Goal: Transaction & Acquisition: Purchase product/service

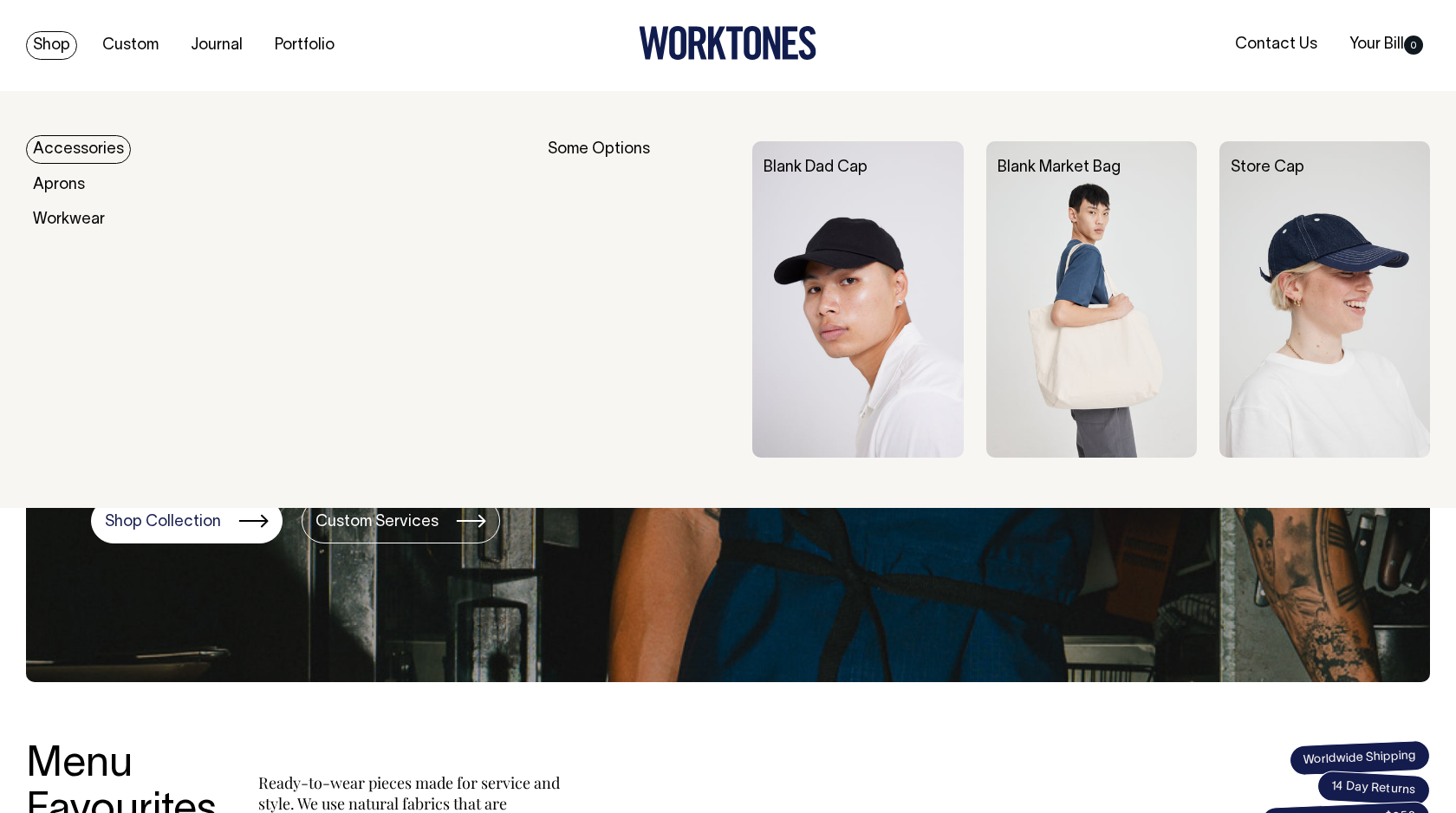
click at [67, 148] on link "Accessories" at bounding box center [79, 148] width 105 height 28
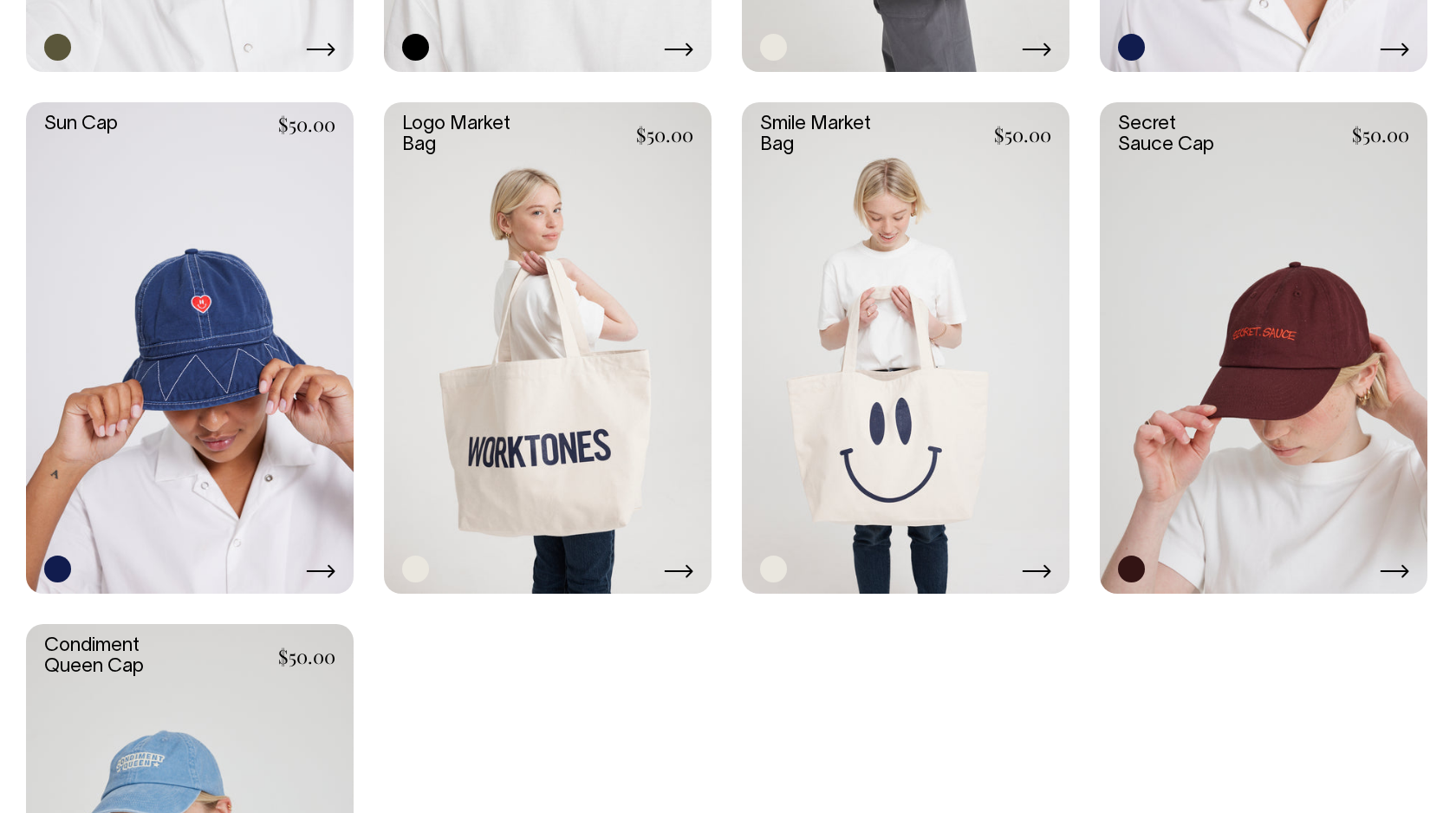
scroll to position [1475, 0]
click at [881, 339] on link at bounding box center [906, 347] width 328 height 492
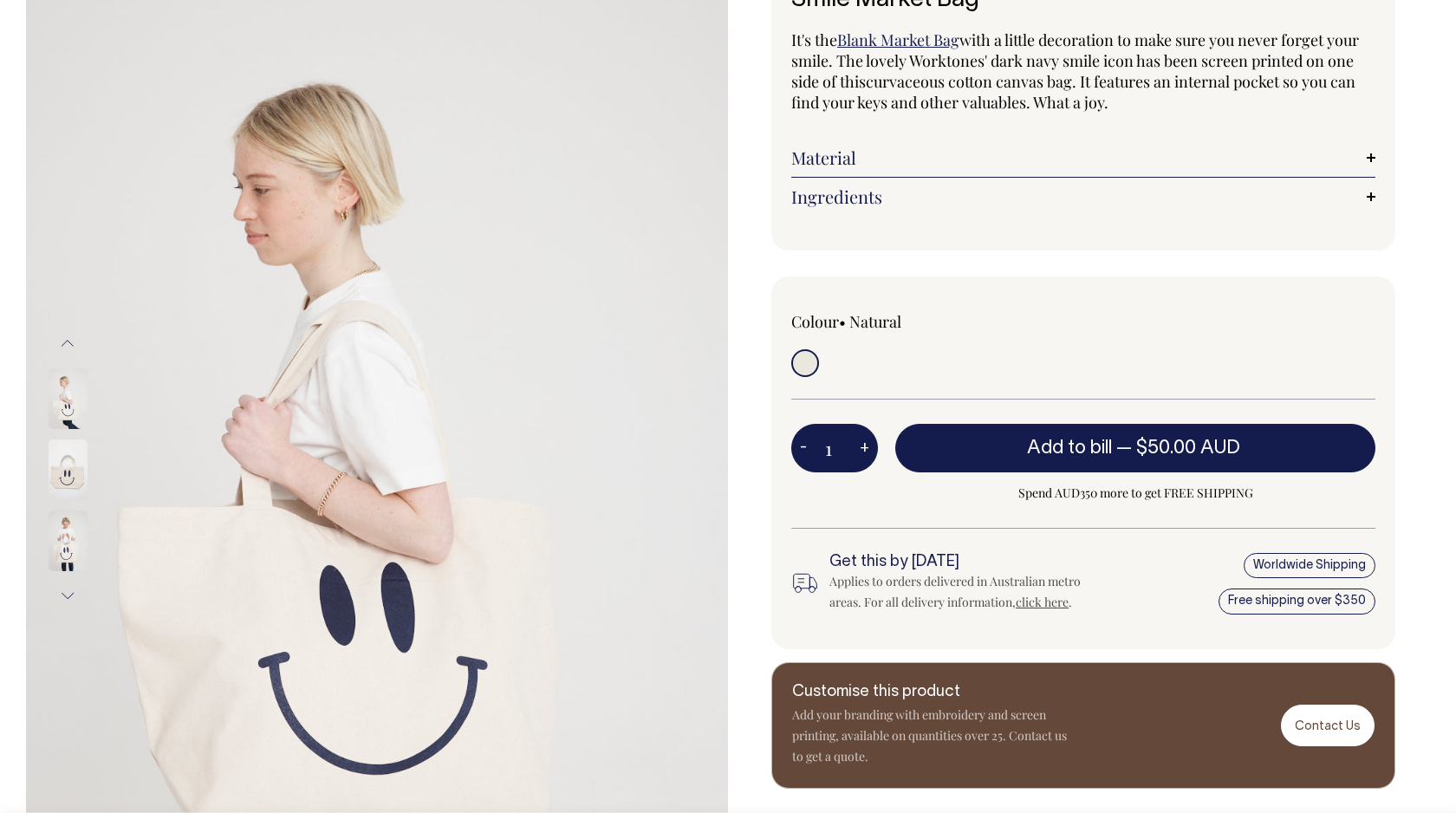
scroll to position [152, 0]
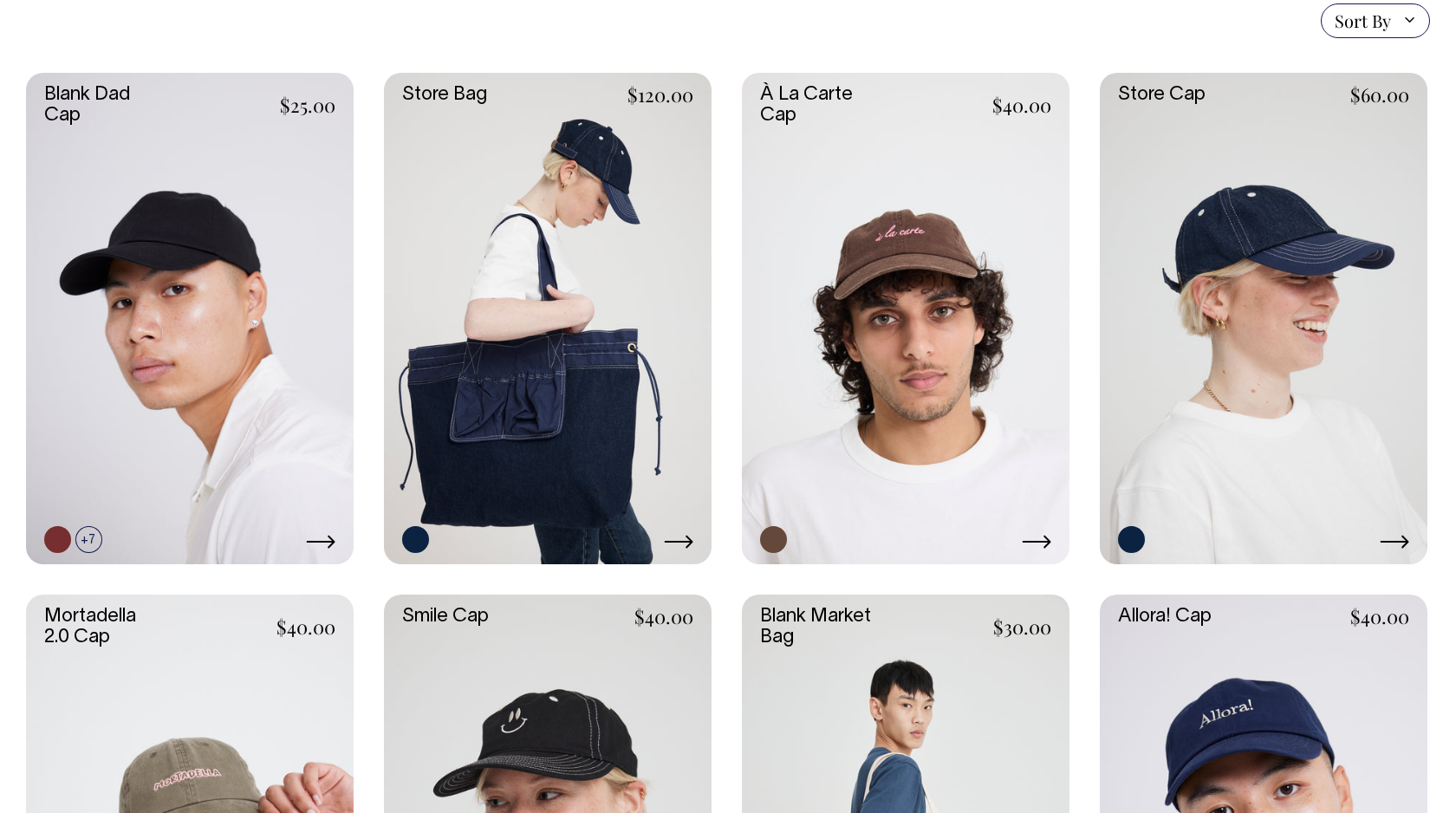
click at [548, 313] on link at bounding box center [548, 318] width 328 height 492
